Goal: Check status

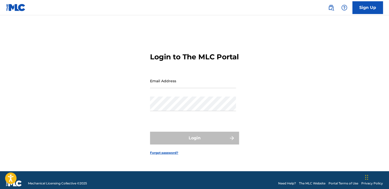
type input "[EMAIL_ADDRESS][DOMAIN_NAME]"
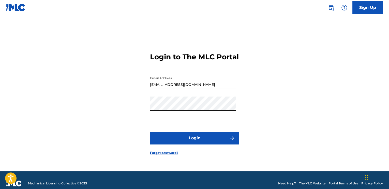
click at [192, 140] on button "Login" at bounding box center [194, 137] width 89 height 13
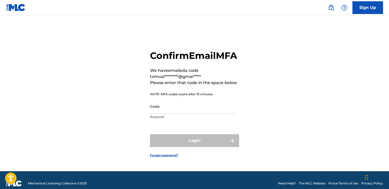
click at [195, 113] on input "Code" at bounding box center [193, 106] width 86 height 14
click at [170, 113] on input "Code" at bounding box center [193, 106] width 86 height 14
paste input "057213"
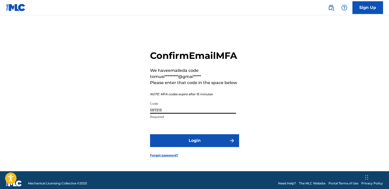
type input "057213"
click at [188, 147] on button "Login" at bounding box center [194, 140] width 89 height 13
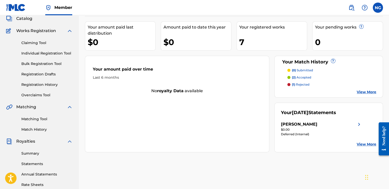
scroll to position [76, 0]
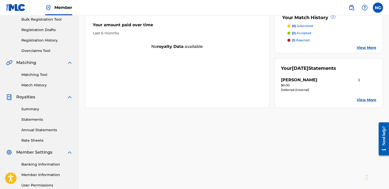
click at [365, 99] on link "View More" at bounding box center [367, 99] width 20 height 5
